Goal: Task Accomplishment & Management: Use online tool/utility

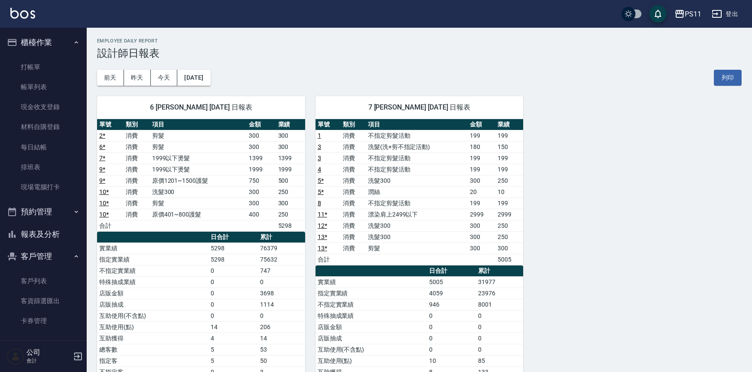
scroll to position [39, 0]
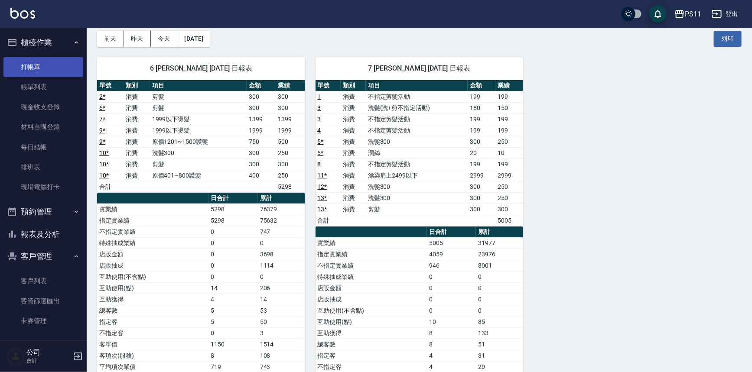
click at [44, 67] on link "打帳單" at bounding box center [43, 67] width 80 height 20
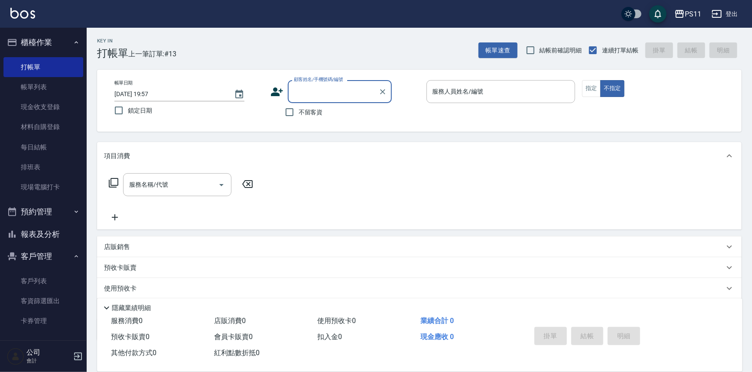
click at [47, 230] on button "報表及分析" at bounding box center [43, 234] width 80 height 23
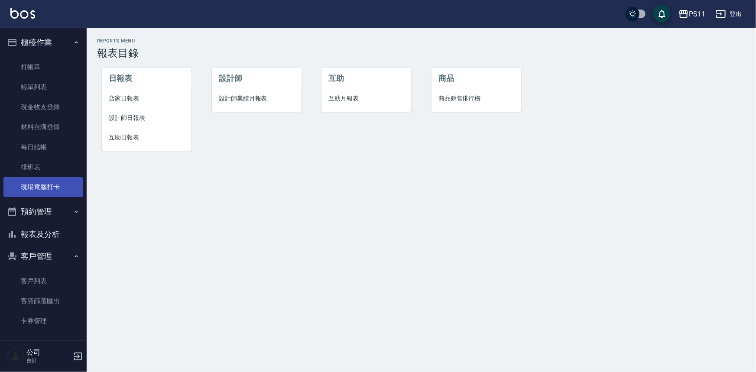
click at [63, 179] on link "現場電腦打卡" at bounding box center [43, 187] width 80 height 20
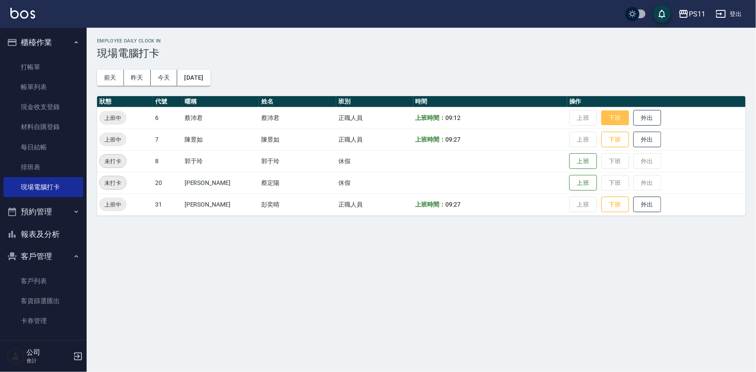
click at [602, 121] on button "下班" at bounding box center [616, 118] width 28 height 15
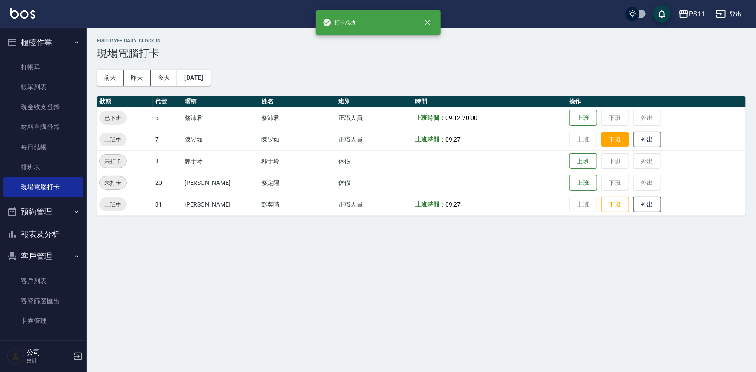
click at [603, 134] on button "下班" at bounding box center [616, 139] width 28 height 15
click at [617, 199] on button "下班" at bounding box center [616, 204] width 28 height 15
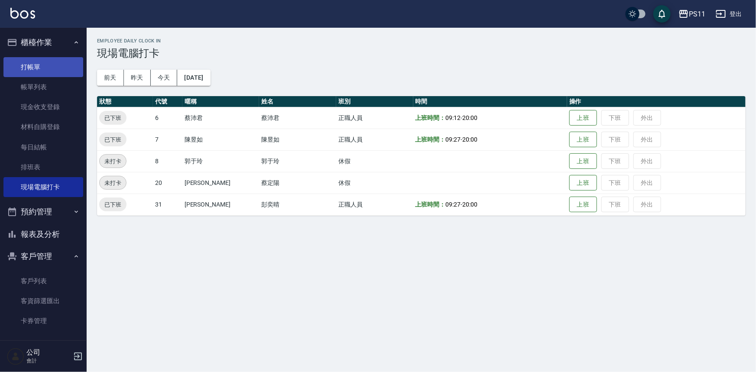
click at [28, 64] on link "打帳單" at bounding box center [43, 67] width 80 height 20
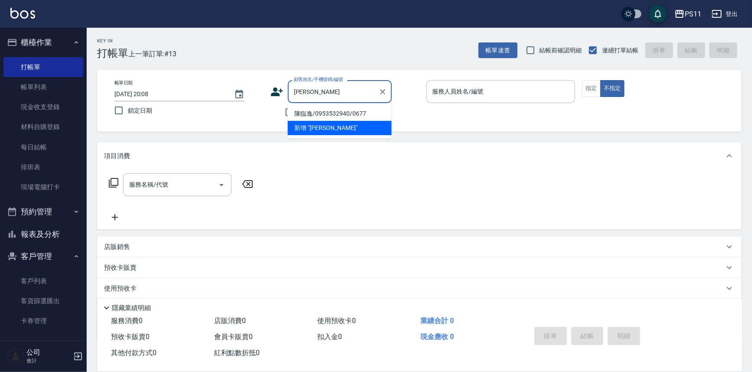
click at [365, 111] on li "陳臨逸/0953532940/0677" at bounding box center [340, 114] width 104 height 14
type input "陳臨逸/0953532940/0677"
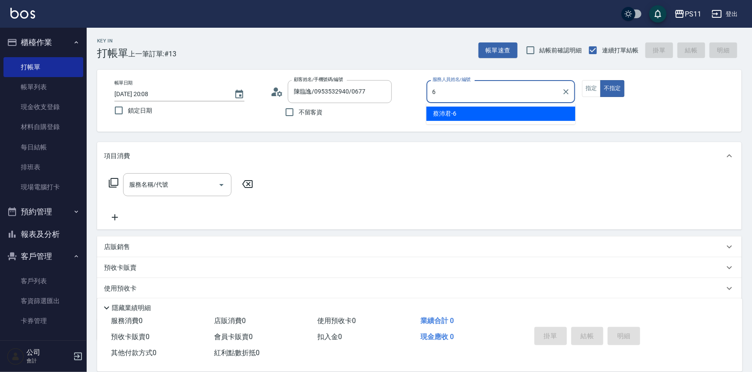
type input "[PERSON_NAME]6"
type button "false"
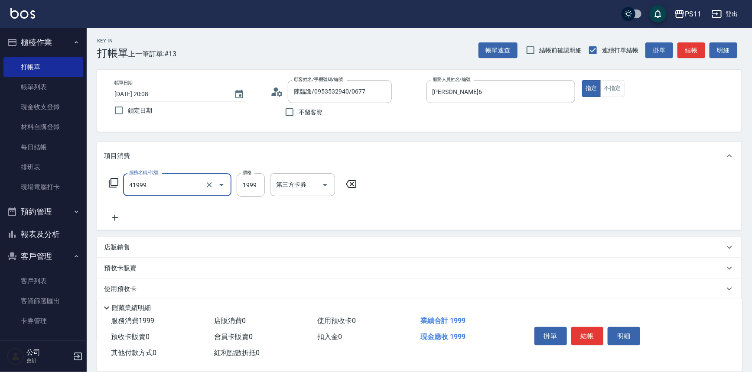
type input "1999以下染髮(41999)"
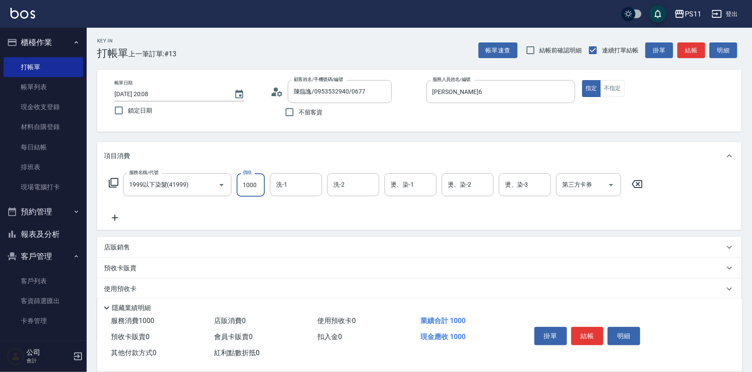
type input "1000"
type input "3"
type input "[PERSON_NAME]6"
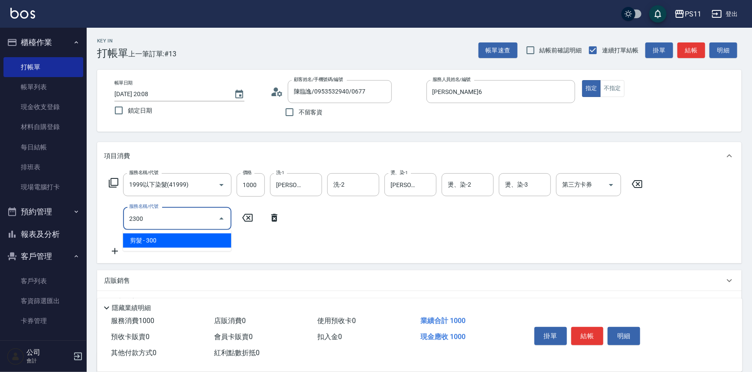
type input "剪髮(2300)"
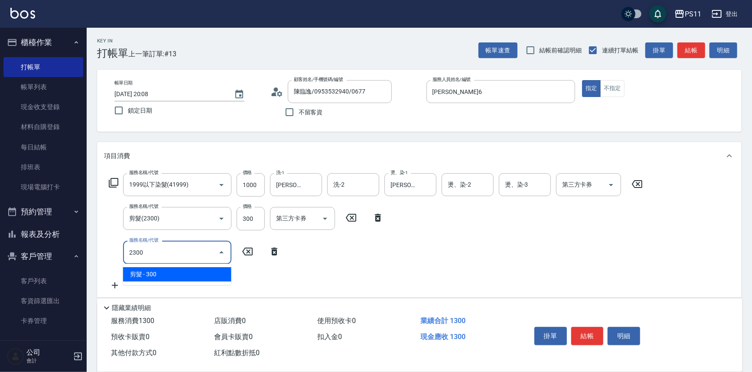
type input "剪髮(2300)"
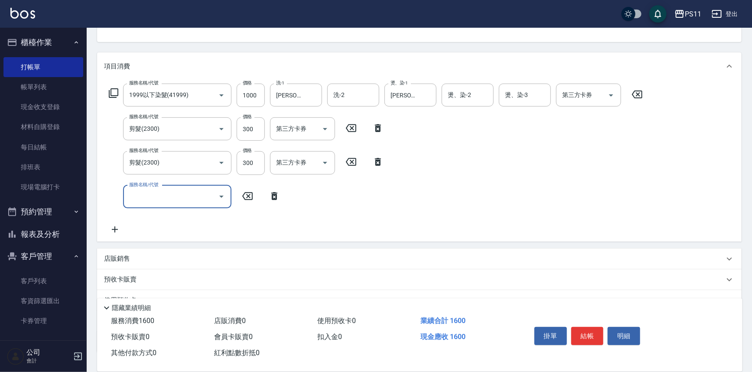
scroll to position [151, 0]
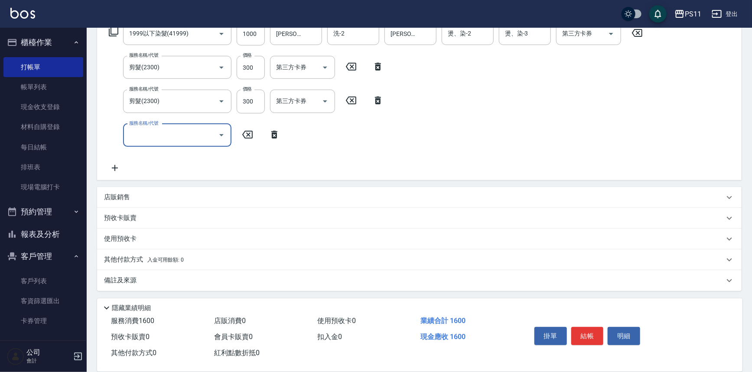
click at [117, 261] on p "其他付款方式 入金可用餘額: 0" at bounding box center [144, 260] width 80 height 10
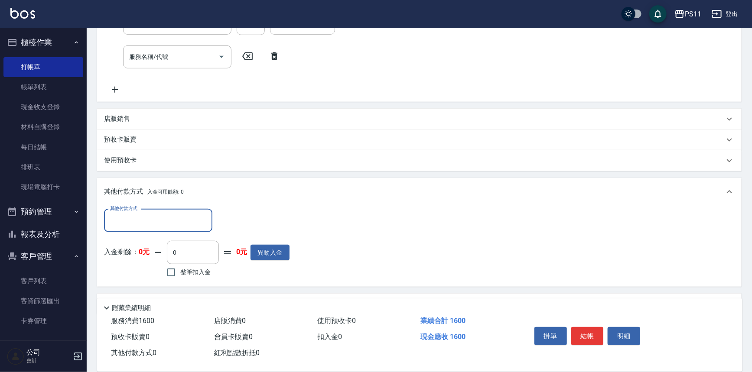
scroll to position [230, 0]
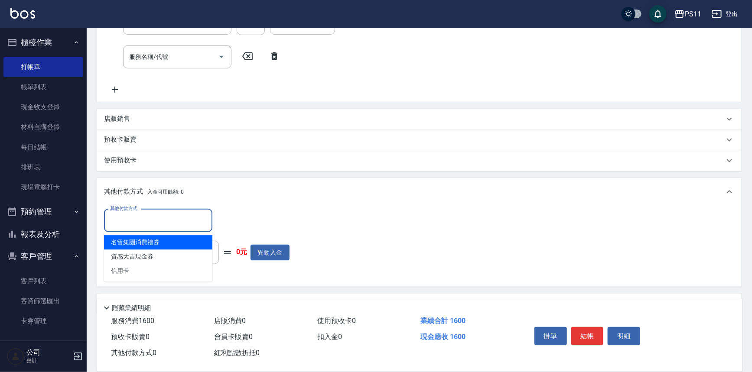
click at [142, 225] on input "其他付款方式" at bounding box center [158, 220] width 101 height 15
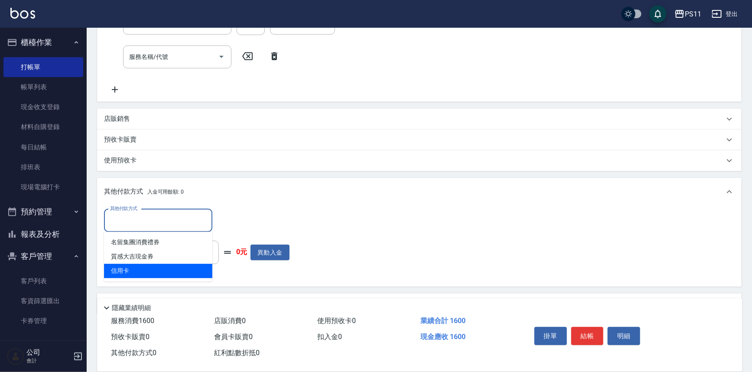
click at [154, 271] on span "信用卡" at bounding box center [158, 271] width 108 height 14
type input "信用卡"
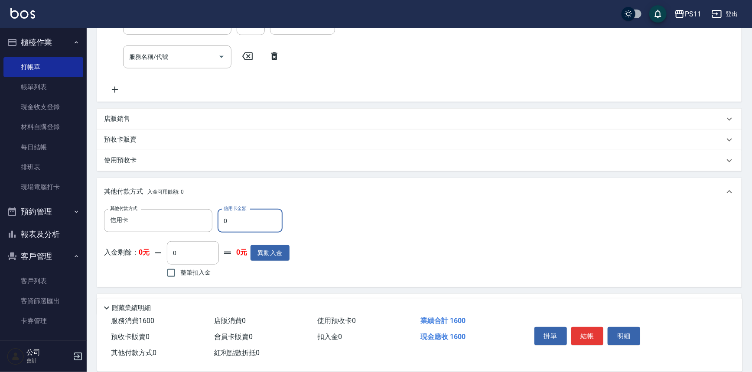
drag, startPoint x: 228, startPoint y: 218, endPoint x: 220, endPoint y: 221, distance: 8.2
click at [220, 221] on input "0" at bounding box center [250, 220] width 65 height 23
type input "1600"
type input "[DATE] 20:09"
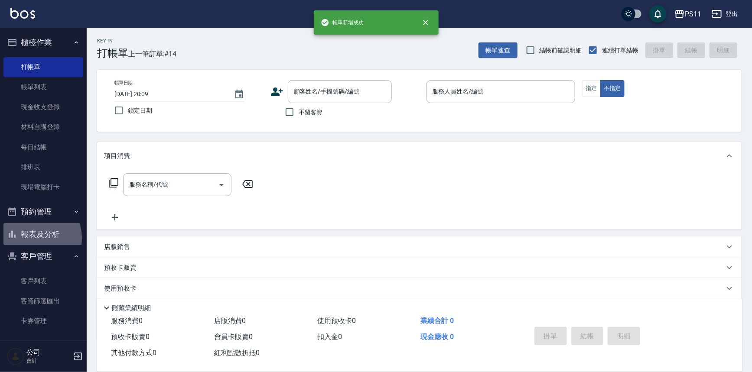
click at [33, 238] on button "報表及分析" at bounding box center [43, 234] width 80 height 23
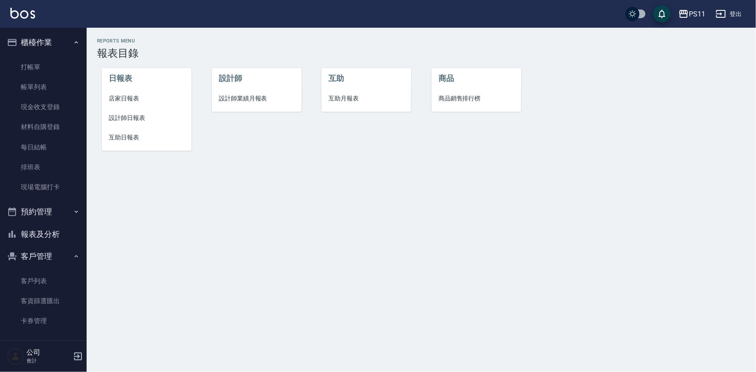
click at [130, 94] on span "店家日報表" at bounding box center [147, 98] width 76 height 9
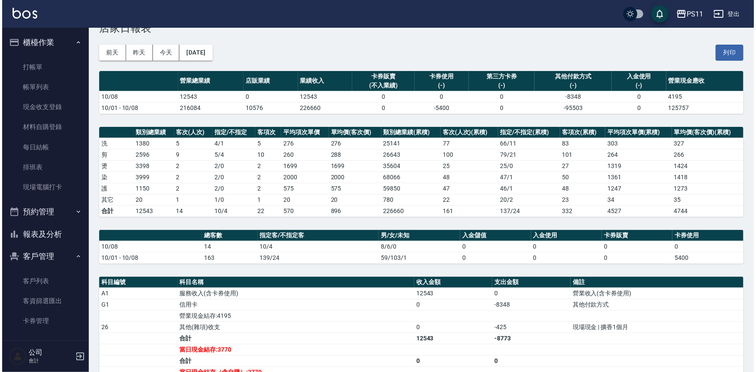
scroll to position [39, 0]
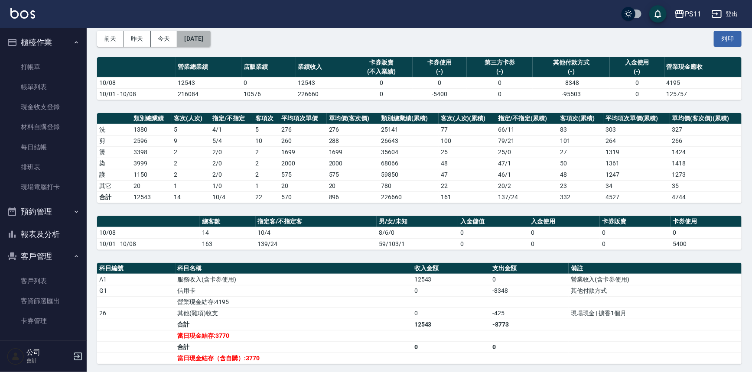
click at [210, 36] on button "[DATE]" at bounding box center [193, 39] width 33 height 16
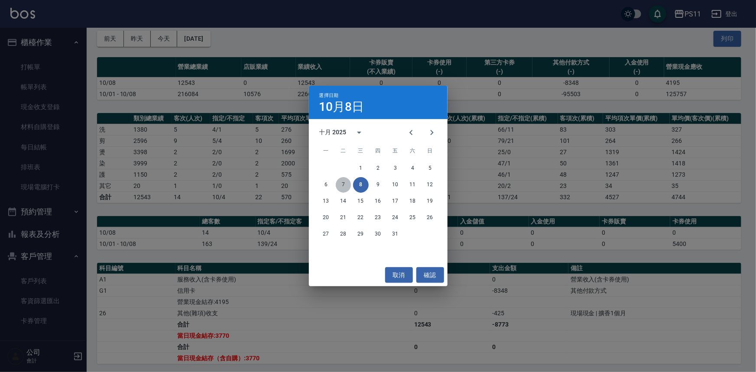
click at [341, 186] on button "7" at bounding box center [344, 185] width 16 height 16
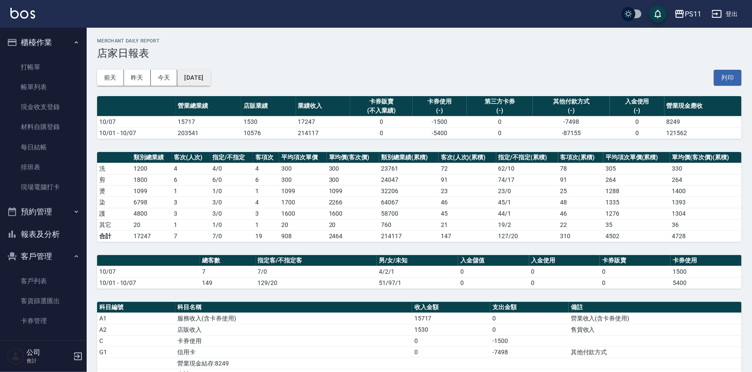
click at [210, 78] on button "[DATE]" at bounding box center [193, 78] width 33 height 16
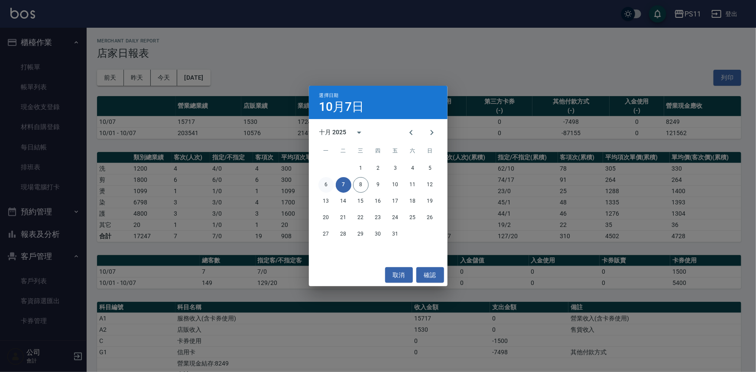
click at [329, 184] on button "6" at bounding box center [327, 185] width 16 height 16
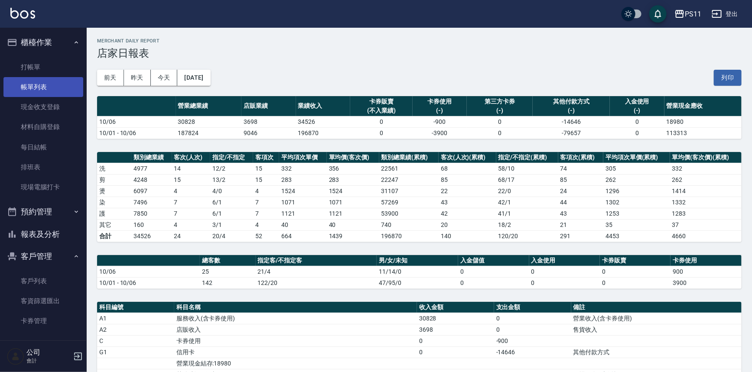
click at [62, 83] on link "帳單列表" at bounding box center [43, 87] width 80 height 20
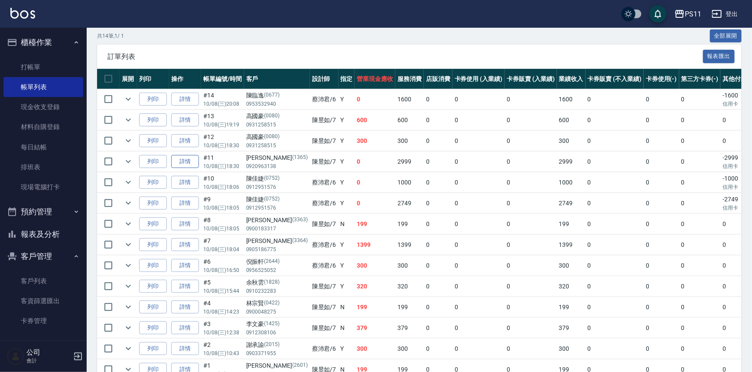
scroll to position [39, 0]
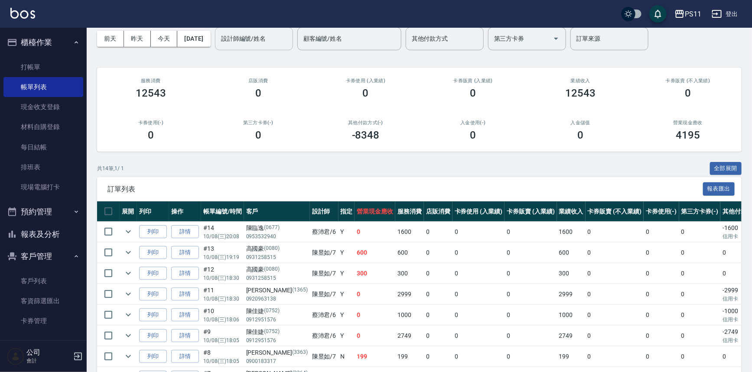
click at [244, 46] on div "設計師編號/姓名" at bounding box center [254, 38] width 78 height 23
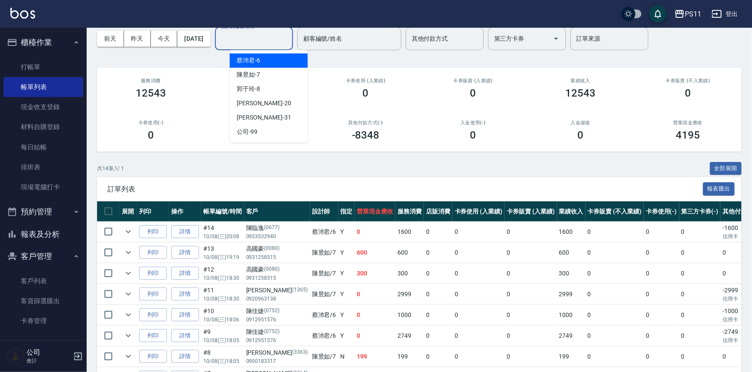
click at [269, 64] on div "[PERSON_NAME]6" at bounding box center [269, 60] width 78 height 14
type input "[PERSON_NAME]6"
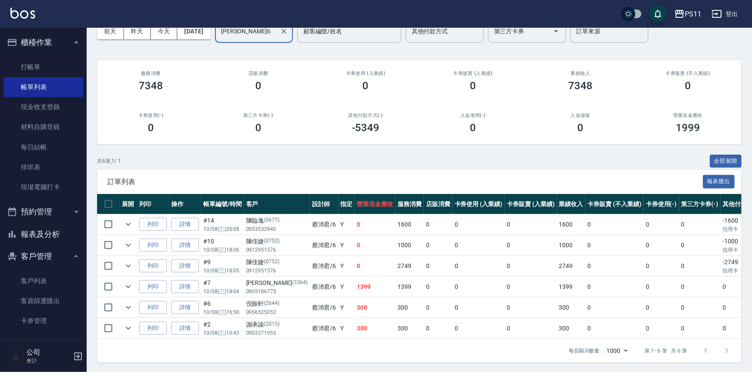
scroll to position [52, 0]
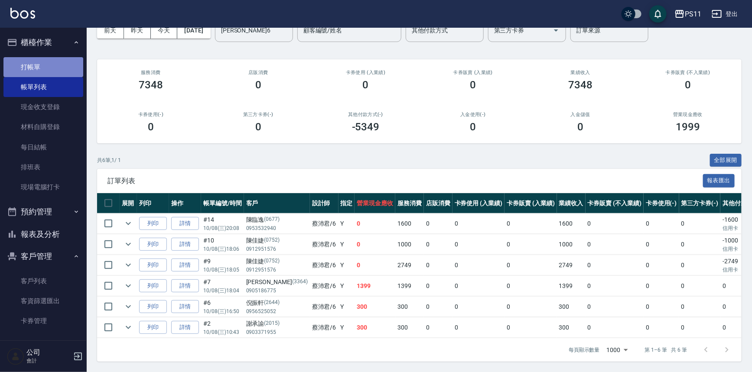
click at [59, 60] on link "打帳單" at bounding box center [43, 67] width 80 height 20
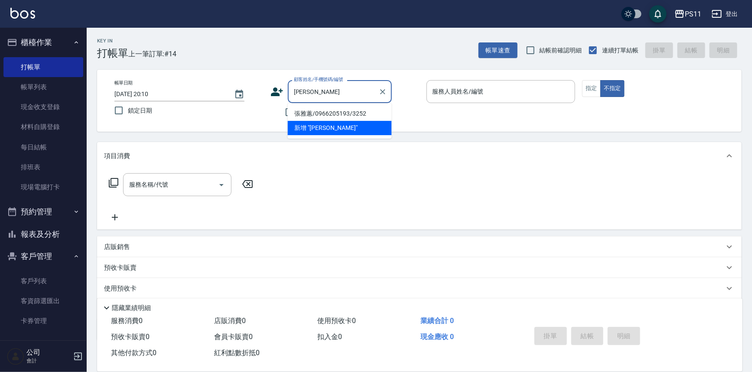
click at [360, 110] on li "張雅蕙/0966205193/3252" at bounding box center [340, 114] width 104 height 14
type input "張雅蕙/0966205193/3252"
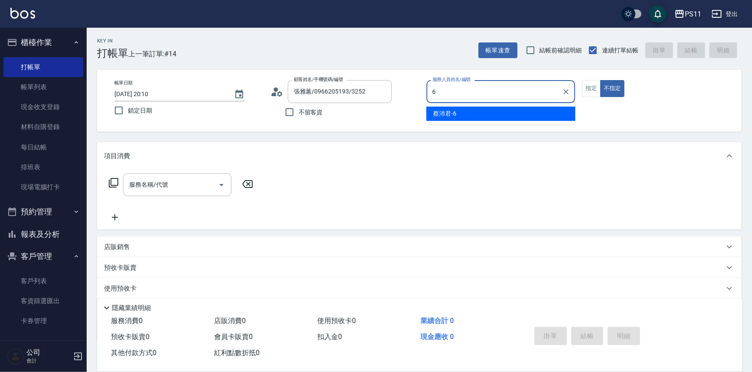
type input "[PERSON_NAME]6"
type button "false"
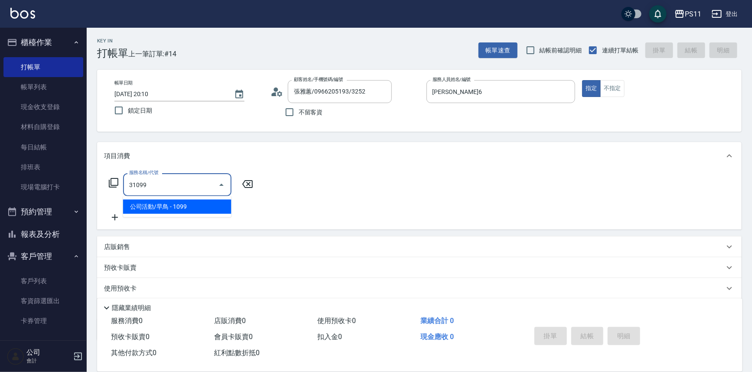
type input "公司活動/早鳥(31099)"
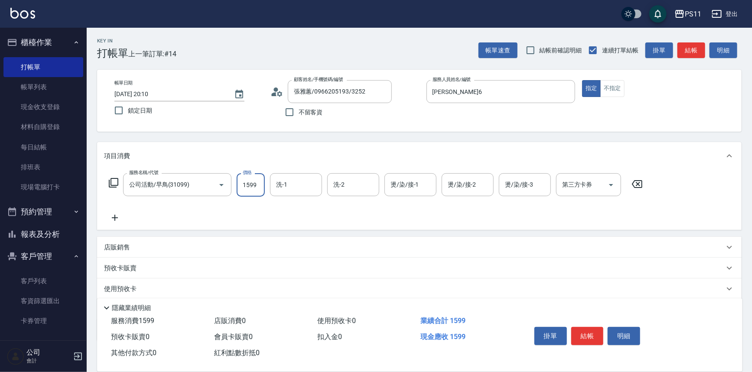
type input "1599"
type input "[PERSON_NAME]-31"
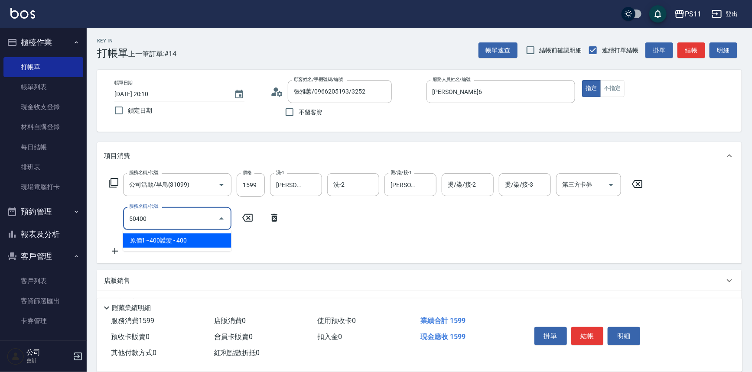
type input "原價1~400護髮(50400)"
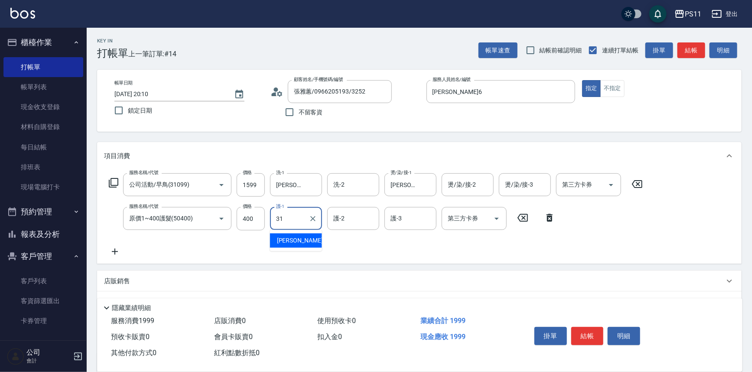
type input "[PERSON_NAME]-31"
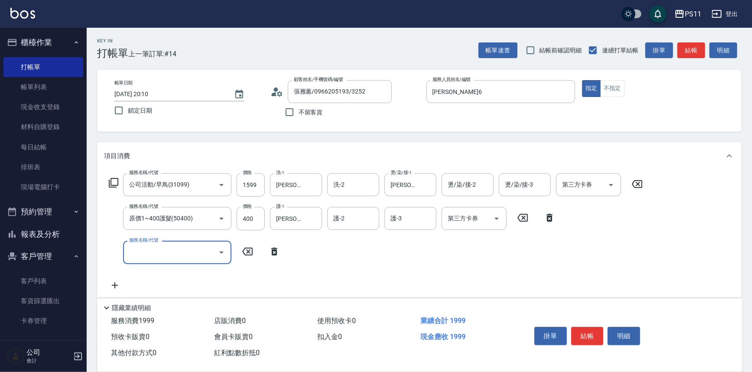
scroll to position [117, 0]
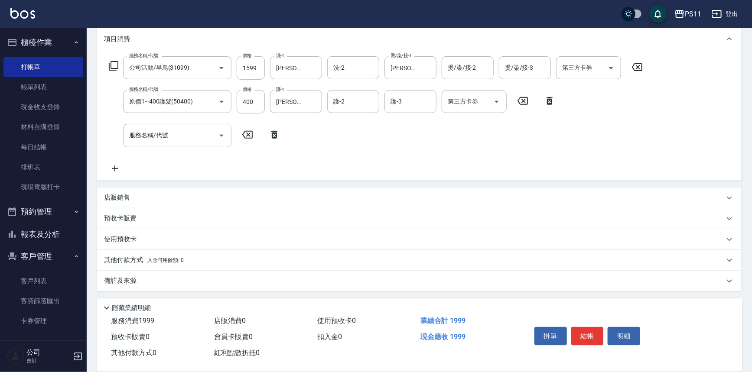
click at [129, 260] on p "其他付款方式 入金可用餘額: 0" at bounding box center [144, 261] width 80 height 10
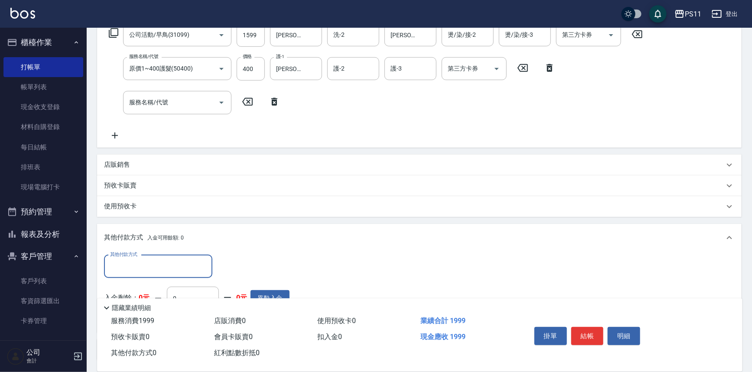
scroll to position [0, 0]
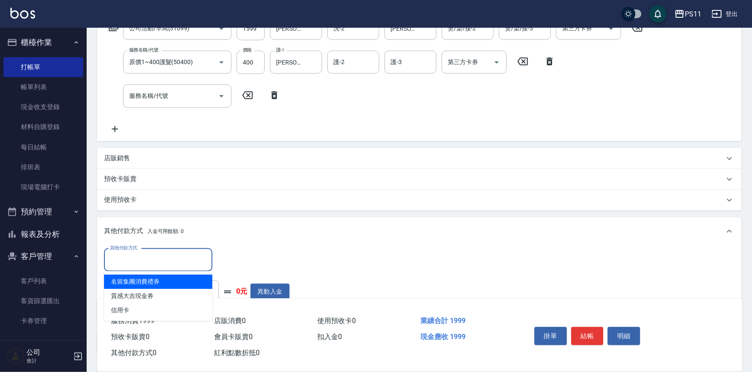
click at [147, 261] on input "其他付款方式" at bounding box center [158, 260] width 101 height 15
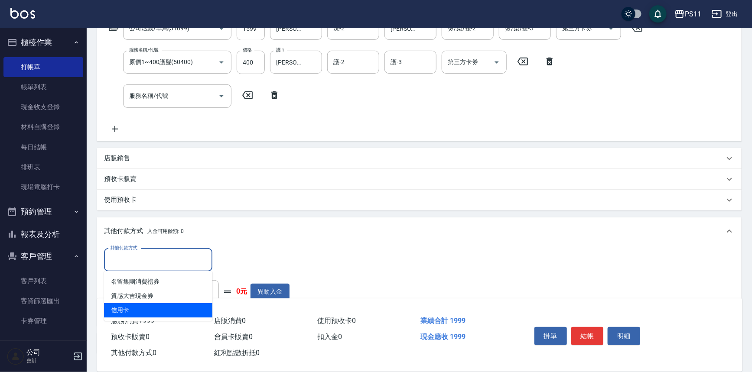
click at [147, 312] on span "信用卡" at bounding box center [158, 310] width 108 height 14
type input "信用卡"
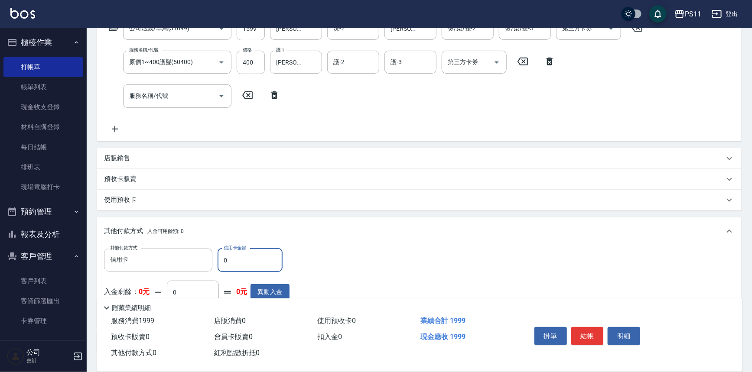
drag, startPoint x: 251, startPoint y: 264, endPoint x: 190, endPoint y: 242, distance: 64.2
click at [190, 242] on div "其他付款方式 入金可用餘額: 0 其他付款方式 信用卡 其他付款方式 信用卡金額 0 信用卡金額 入金剩餘： 0元 0 ​ 整筆扣入金 0元 異動入金" at bounding box center [419, 272] width 645 height 109
type input "1999"
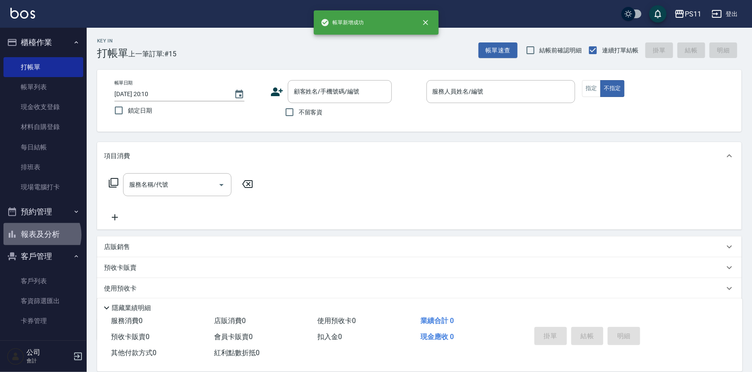
click at [41, 235] on button "報表及分析" at bounding box center [43, 234] width 80 height 23
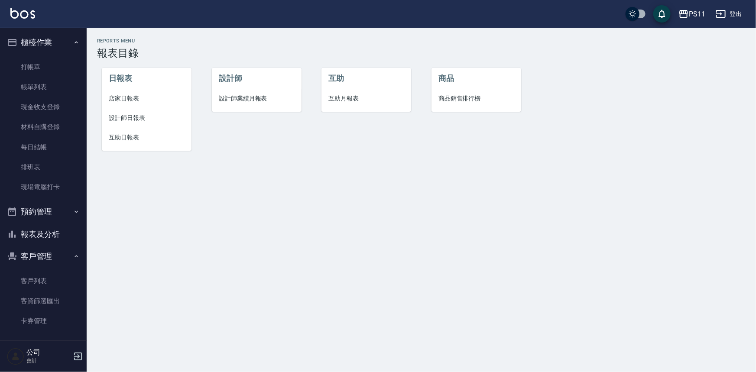
click at [116, 101] on span "店家日報表" at bounding box center [147, 98] width 76 height 9
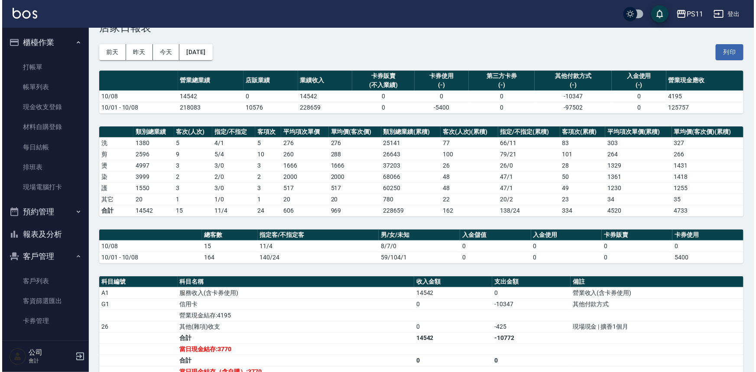
scroll to position [39, 0]
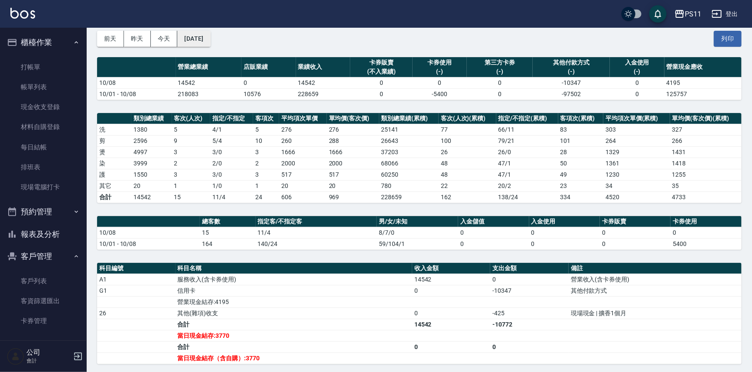
click at [210, 38] on button "[DATE]" at bounding box center [193, 39] width 33 height 16
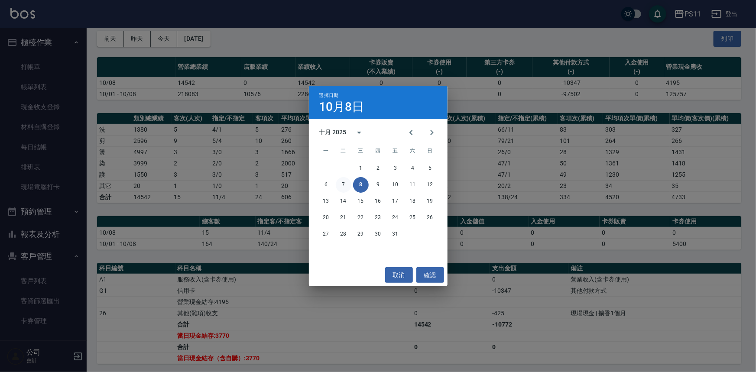
click at [340, 190] on button "7" at bounding box center [344, 185] width 16 height 16
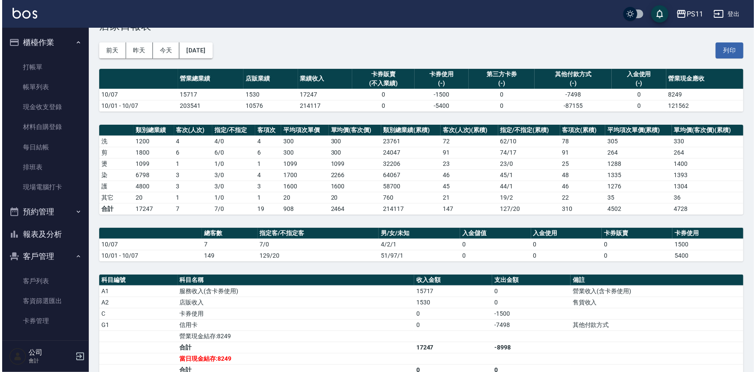
scroll to position [39, 0]
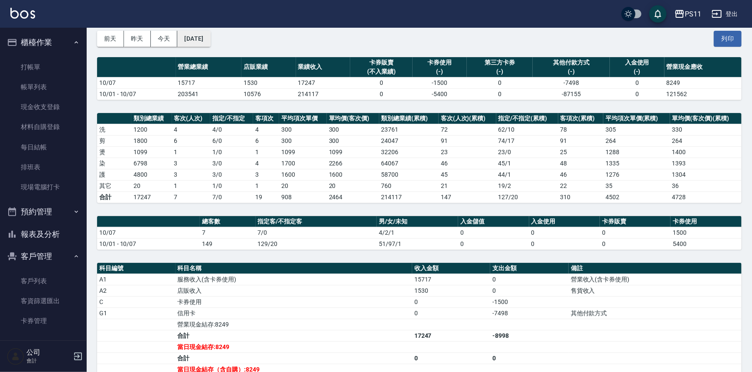
click at [210, 39] on button "[DATE]" at bounding box center [193, 39] width 33 height 16
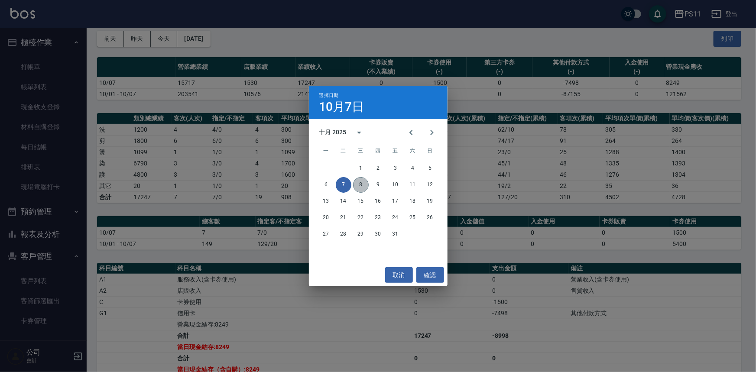
click at [366, 181] on button "8" at bounding box center [361, 185] width 16 height 16
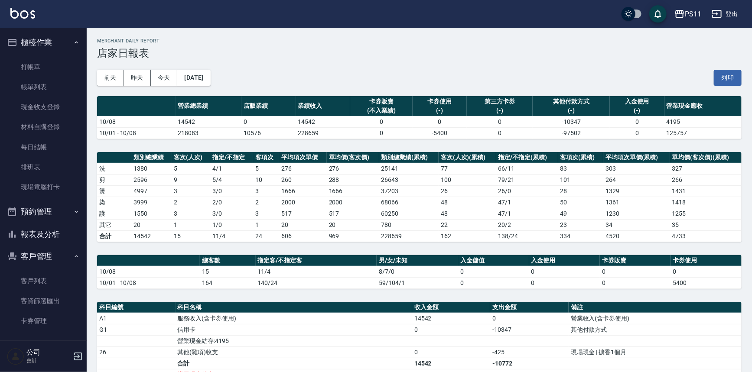
scroll to position [78, 0]
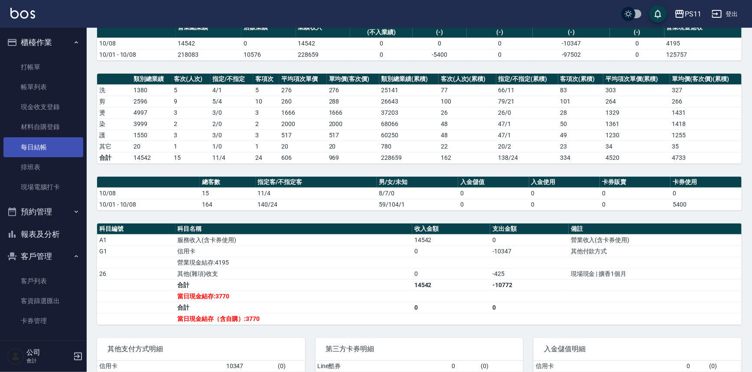
click at [31, 143] on link "每日結帳" at bounding box center [43, 147] width 80 height 20
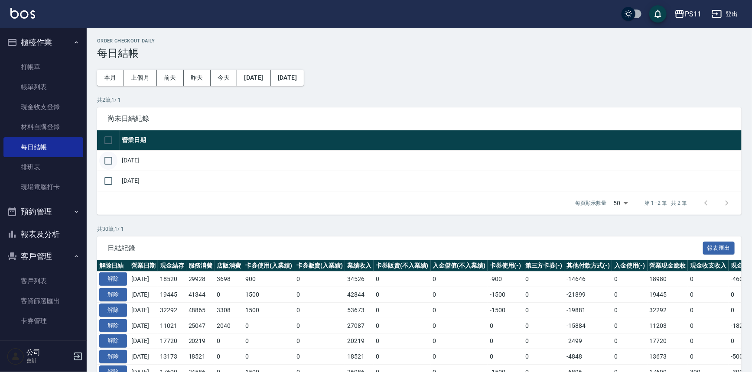
click at [111, 164] on input "checkbox" at bounding box center [108, 161] width 18 height 18
checkbox input "true"
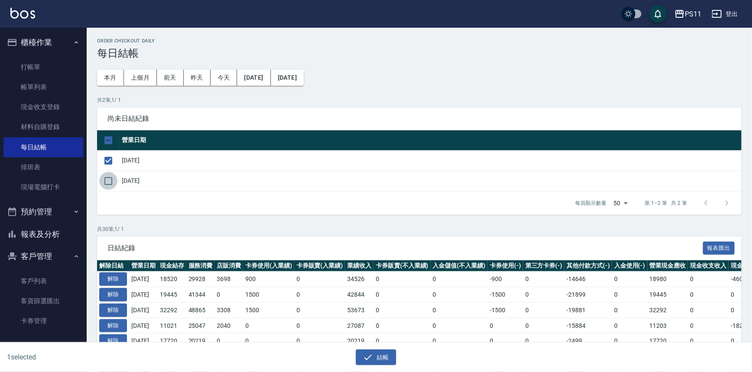
click at [110, 179] on input "checkbox" at bounding box center [108, 181] width 18 height 18
checkbox input "true"
drag, startPoint x: 361, startPoint y: 357, endPoint x: 366, endPoint y: 348, distance: 10.7
click at [362, 357] on button "結帳" at bounding box center [376, 358] width 40 height 16
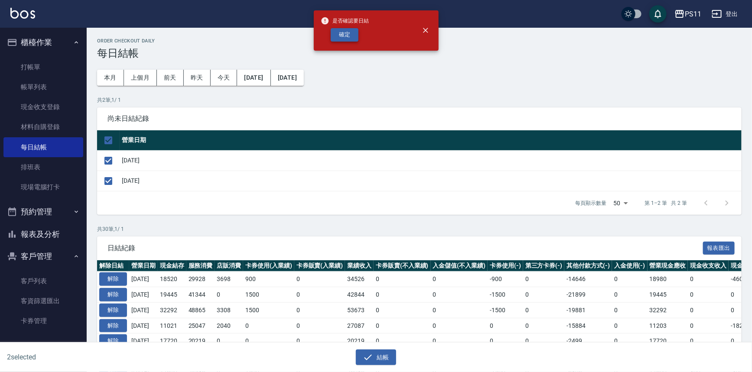
click at [339, 33] on button "確定" at bounding box center [345, 34] width 28 height 13
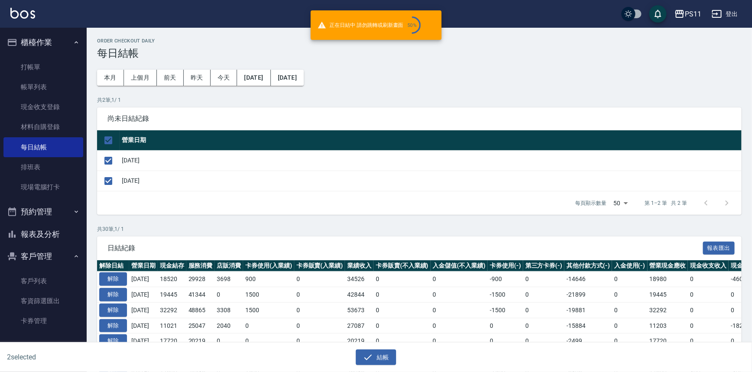
checkbox input "false"
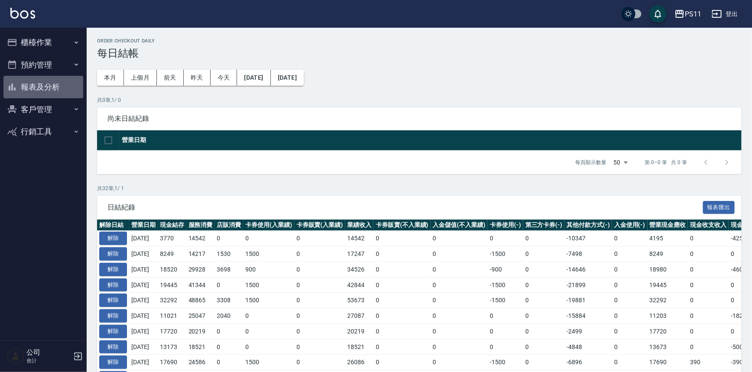
click at [62, 91] on button "報表及分析" at bounding box center [43, 87] width 80 height 23
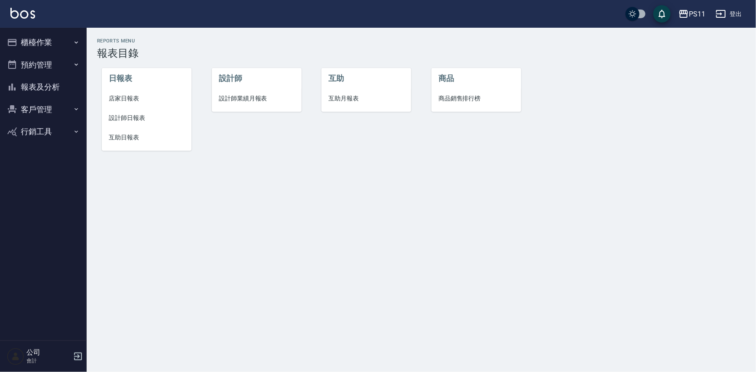
click at [127, 108] on li "設計師日報表" at bounding box center [147, 118] width 90 height 20
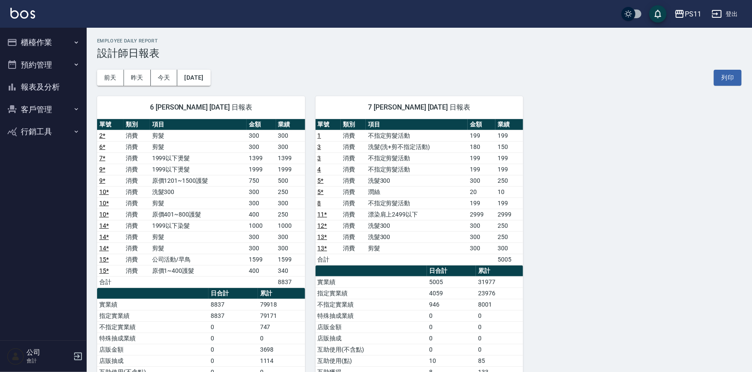
click at [49, 86] on button "報表及分析" at bounding box center [43, 87] width 80 height 23
